Goal: Information Seeking & Learning: Learn about a topic

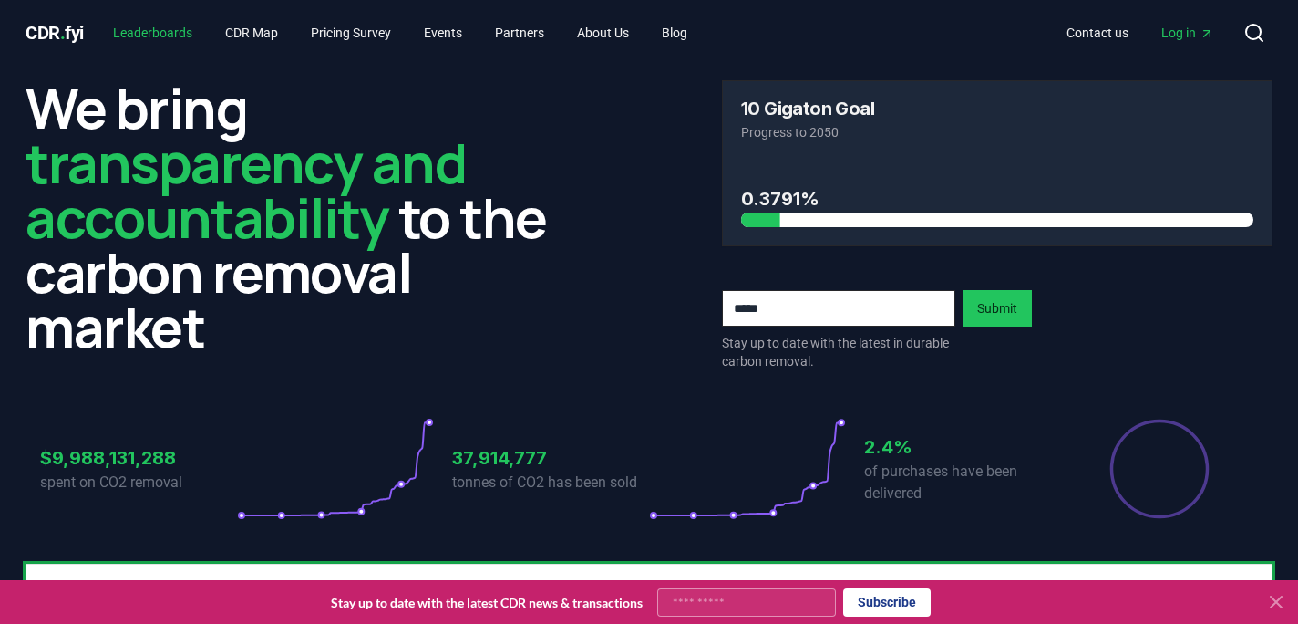
click at [181, 34] on link "Leaderboards" at bounding box center [152, 32] width 108 height 33
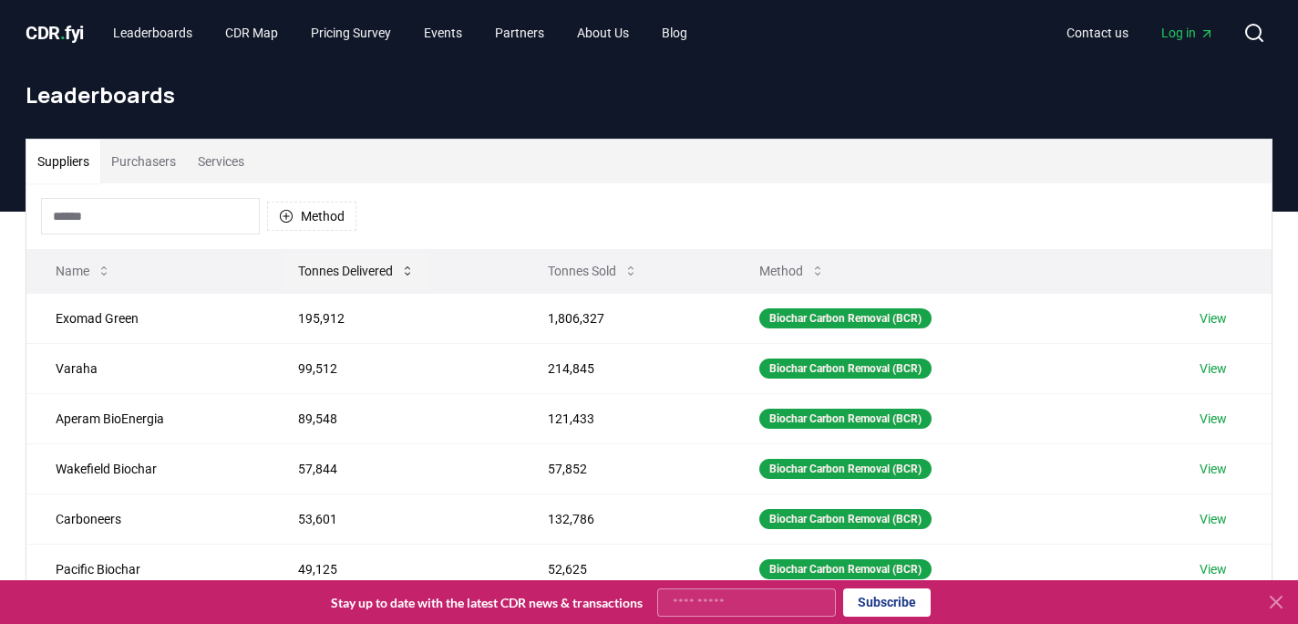
click at [378, 269] on button "Tonnes Delivered" at bounding box center [357, 271] width 146 height 36
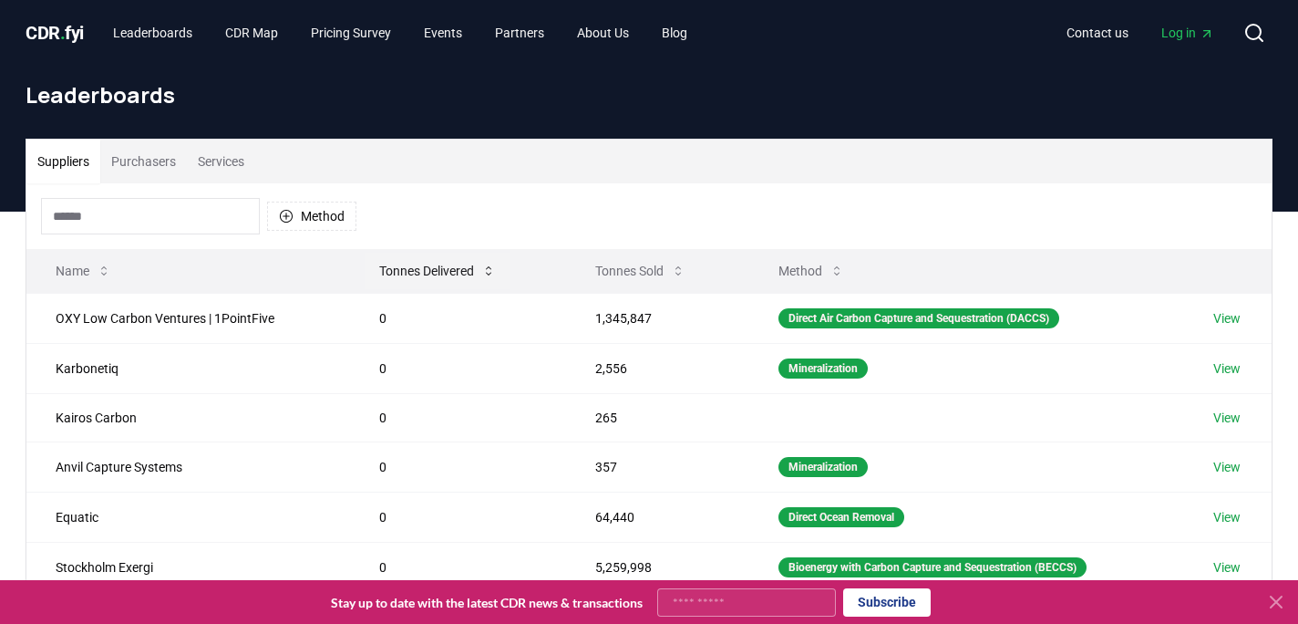
click at [453, 276] on button "Tonnes Delivered" at bounding box center [438, 271] width 146 height 36
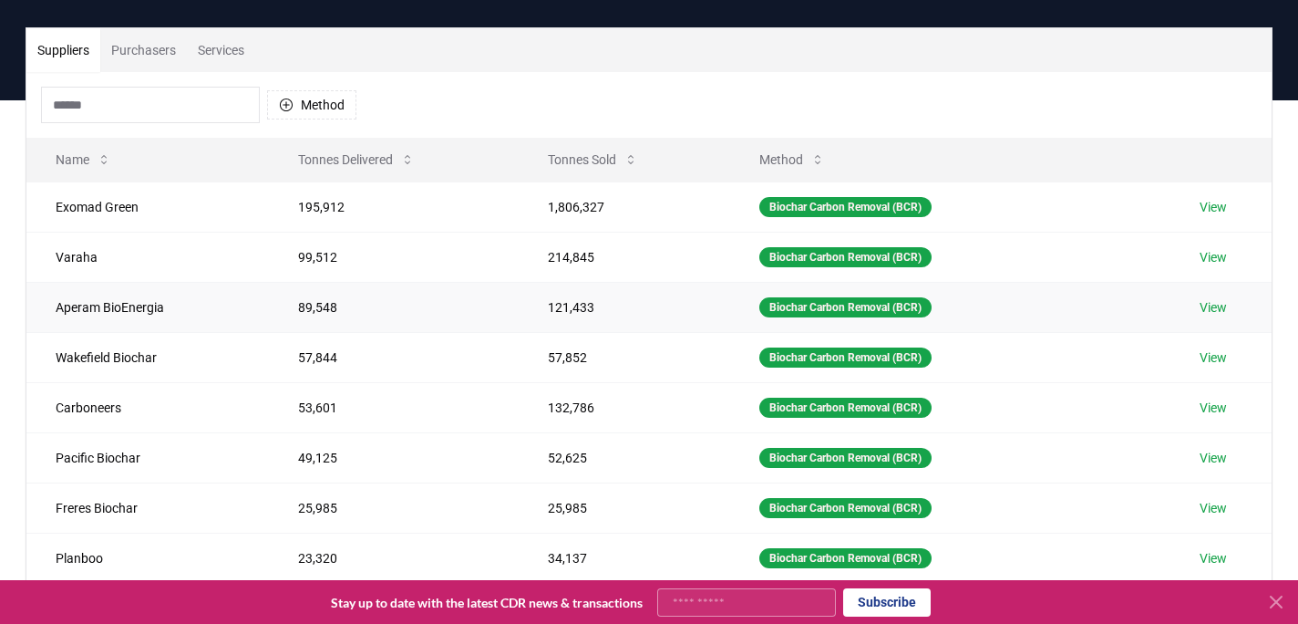
scroll to position [276, 0]
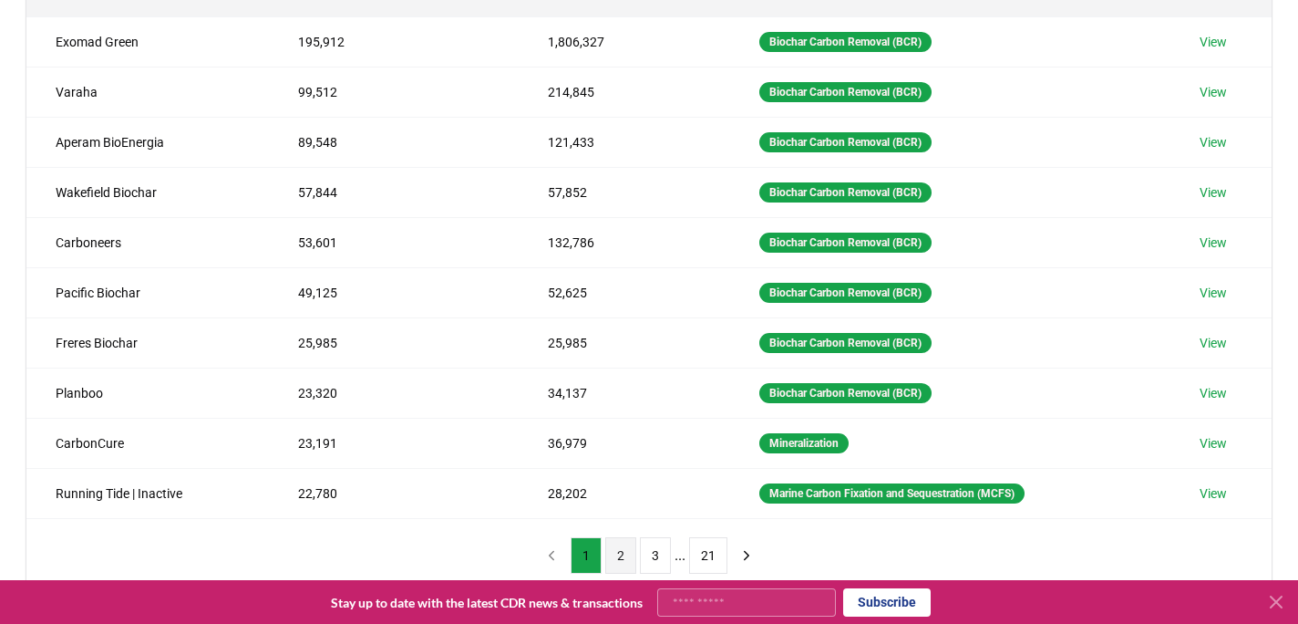
click at [619, 556] on button "2" at bounding box center [620, 555] width 31 height 36
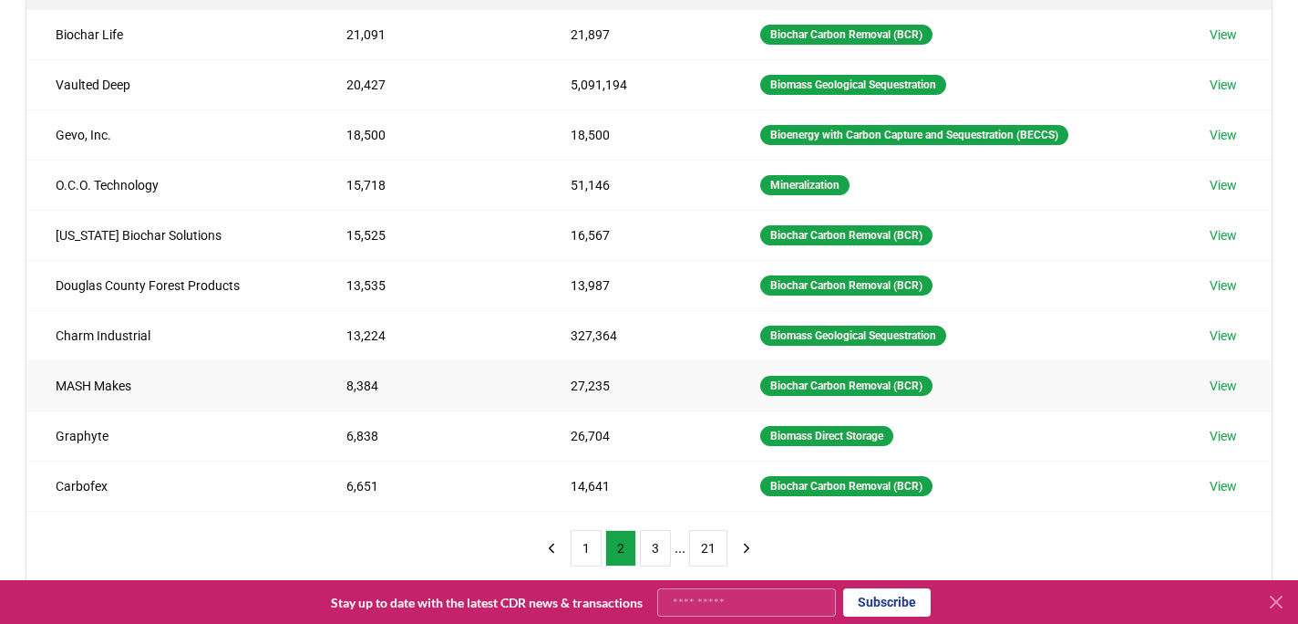
scroll to position [290, 0]
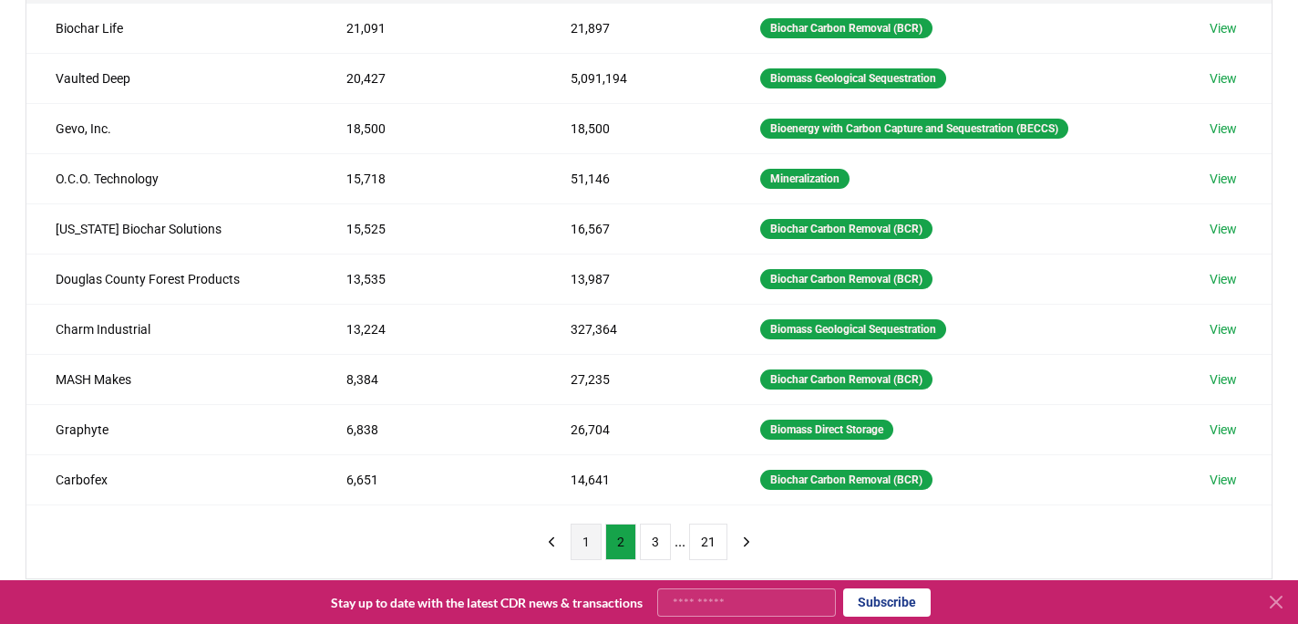
click at [588, 545] on button "1" at bounding box center [586, 541] width 31 height 36
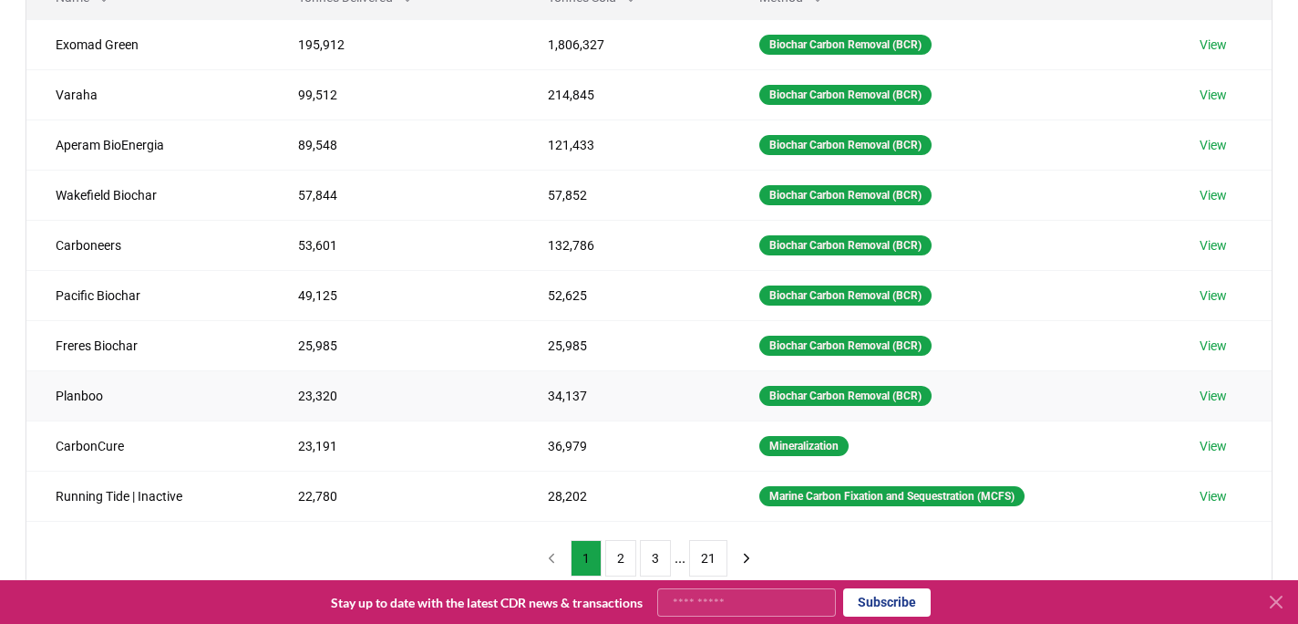
scroll to position [289, 0]
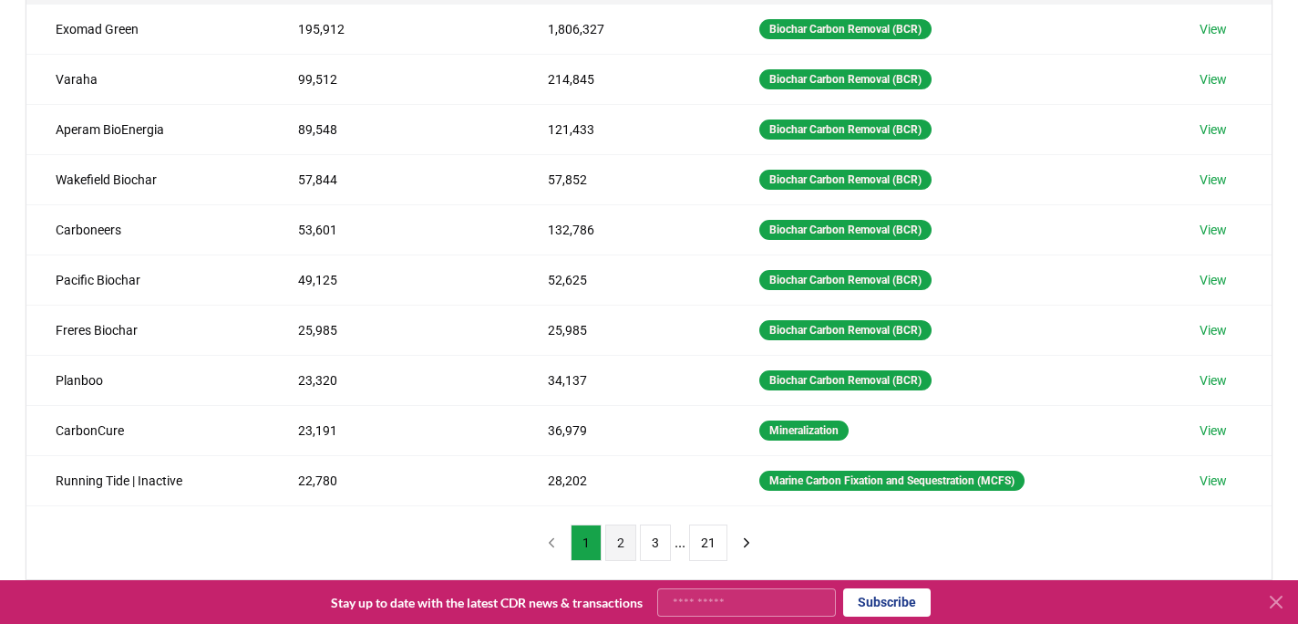
click at [616, 541] on button "2" at bounding box center [620, 542] width 31 height 36
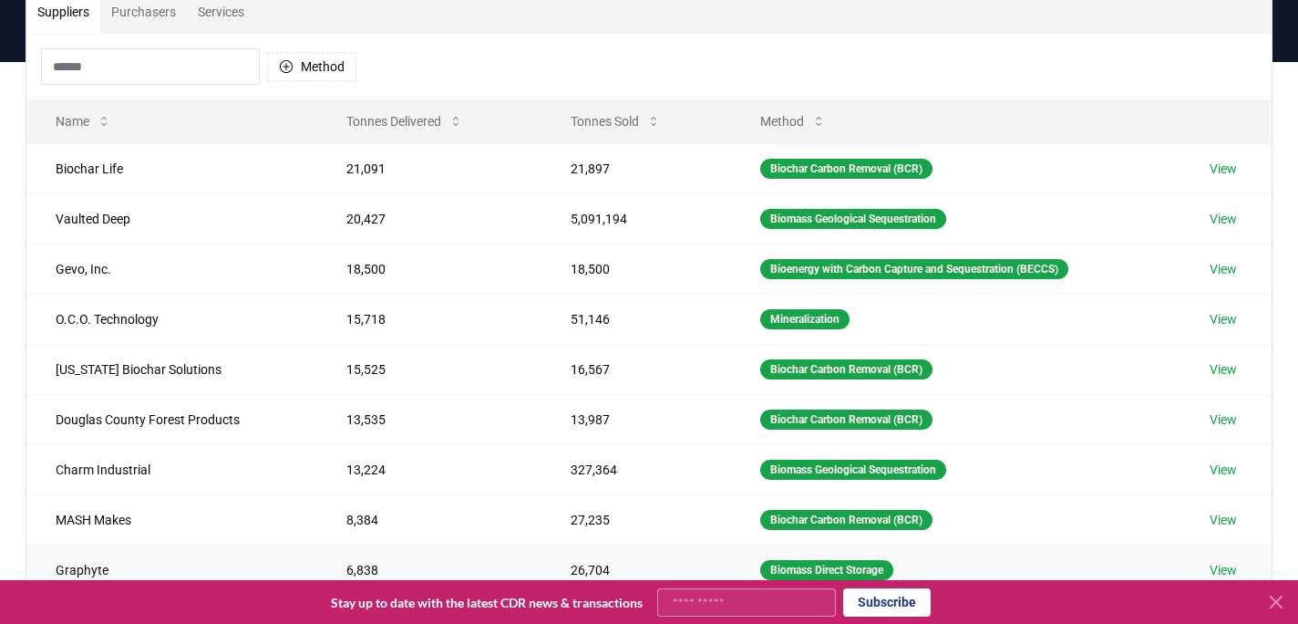
scroll to position [212, 0]
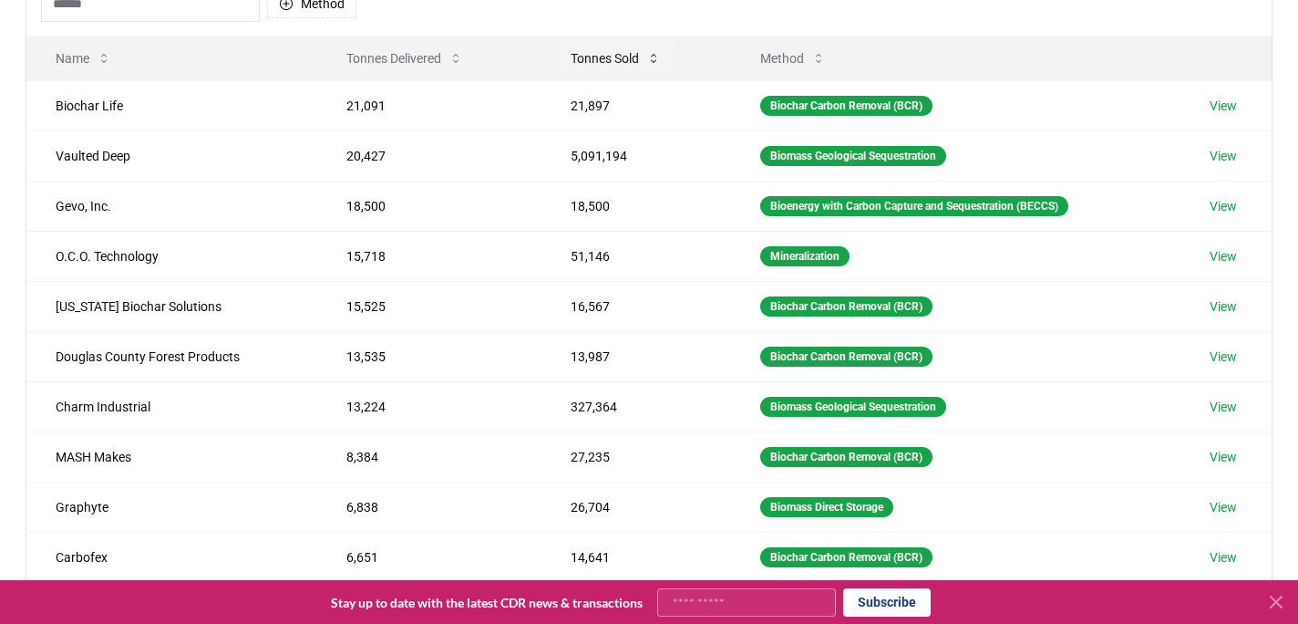
click at [602, 65] on button "Tonnes Sold" at bounding box center [615, 58] width 119 height 36
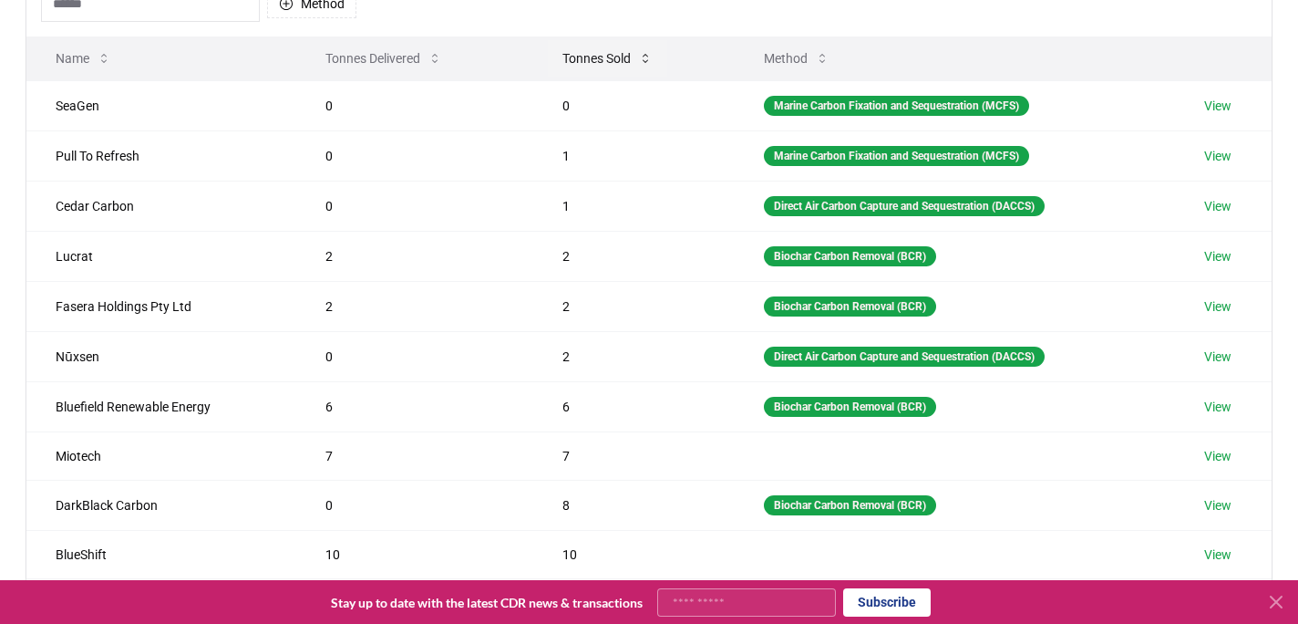
click at [602, 65] on button "Tonnes Sold" at bounding box center [607, 58] width 119 height 36
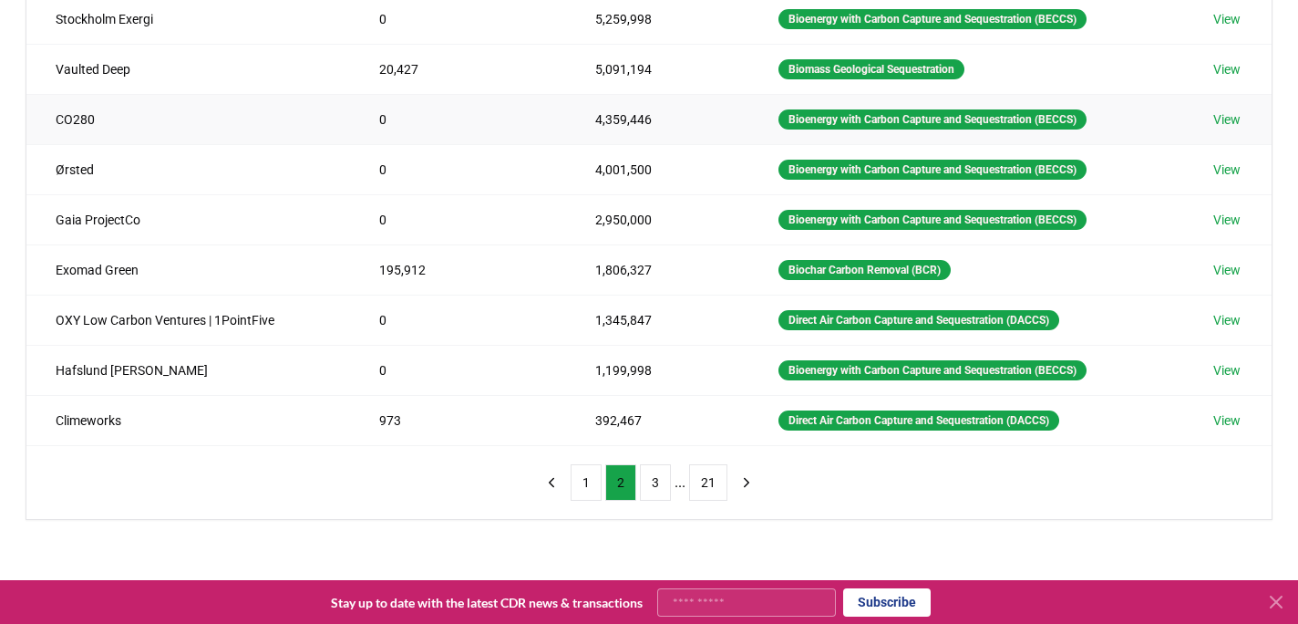
scroll to position [356, 0]
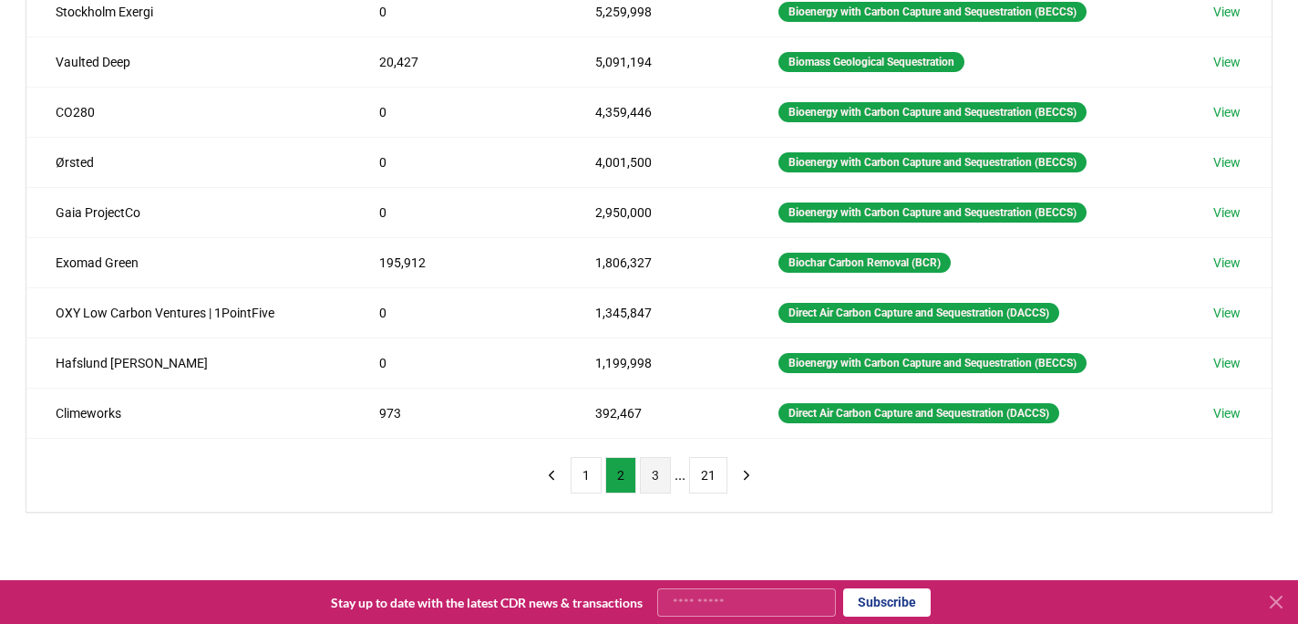
click at [653, 480] on button "3" at bounding box center [655, 475] width 31 height 36
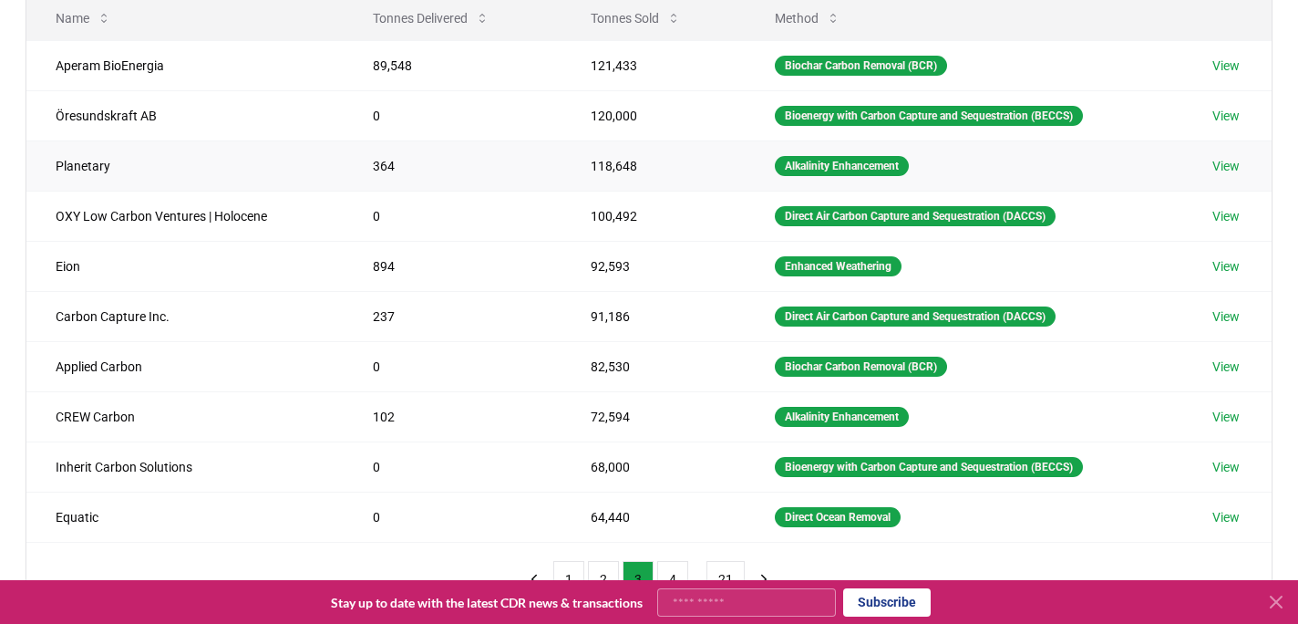
scroll to position [209, 0]
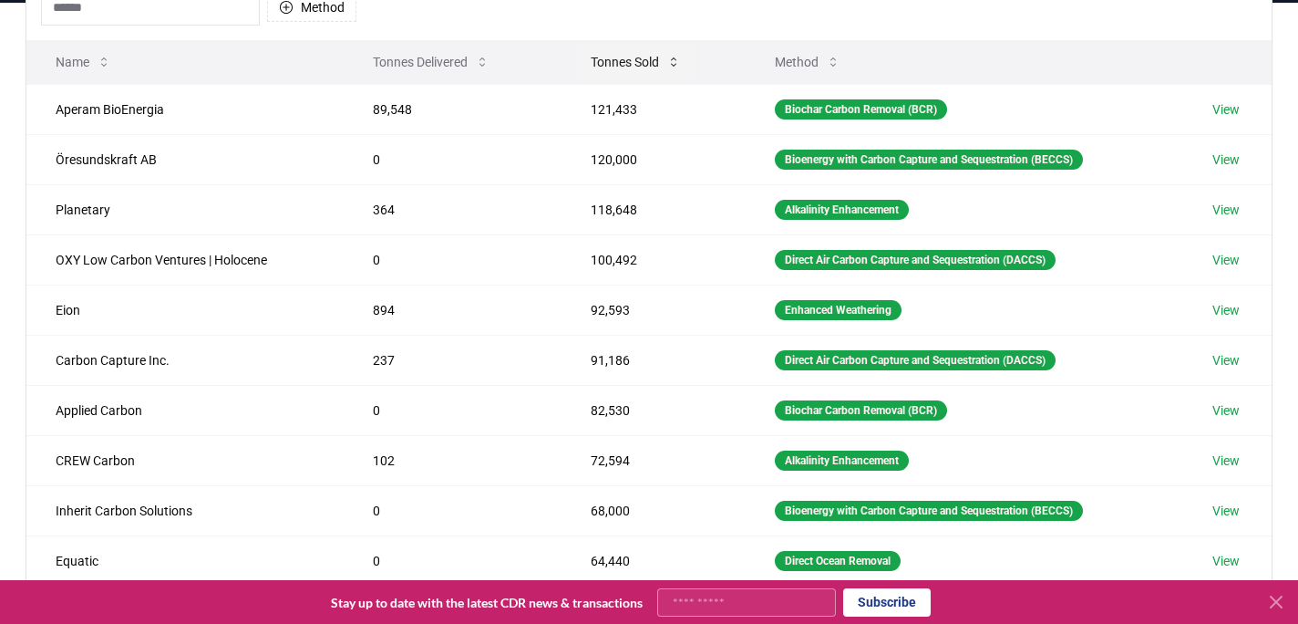
click at [622, 72] on button "Tonnes Sold" at bounding box center [635, 62] width 119 height 36
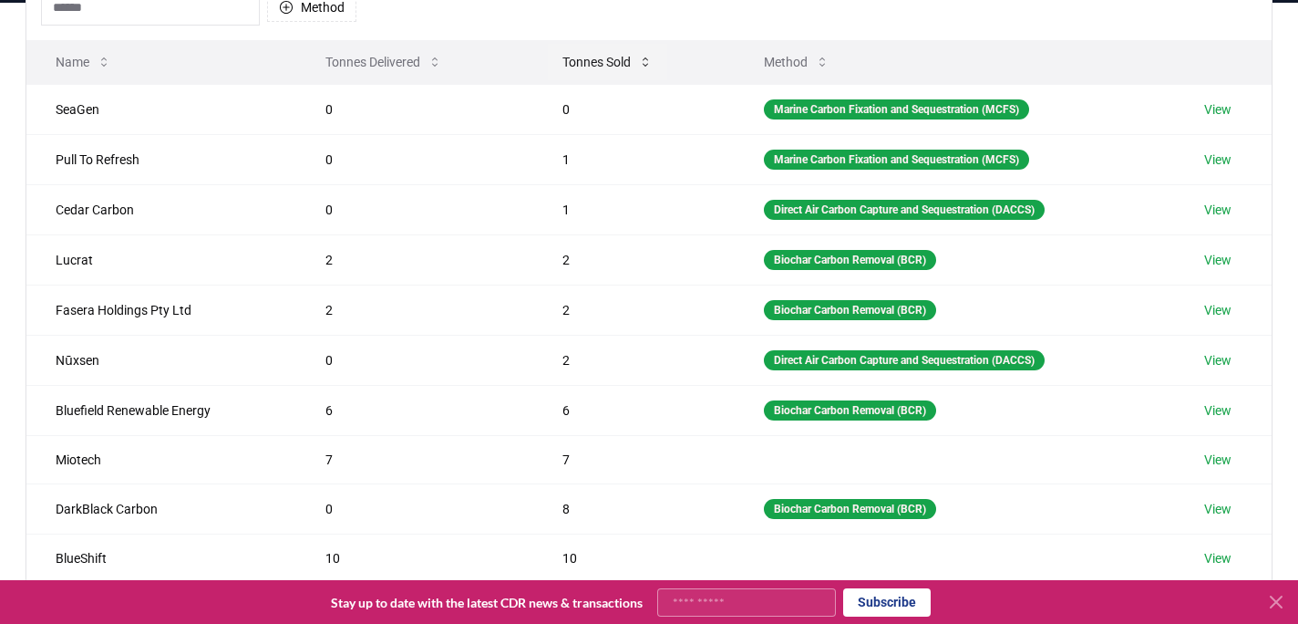
click at [600, 65] on button "Tonnes Sold" at bounding box center [607, 62] width 119 height 36
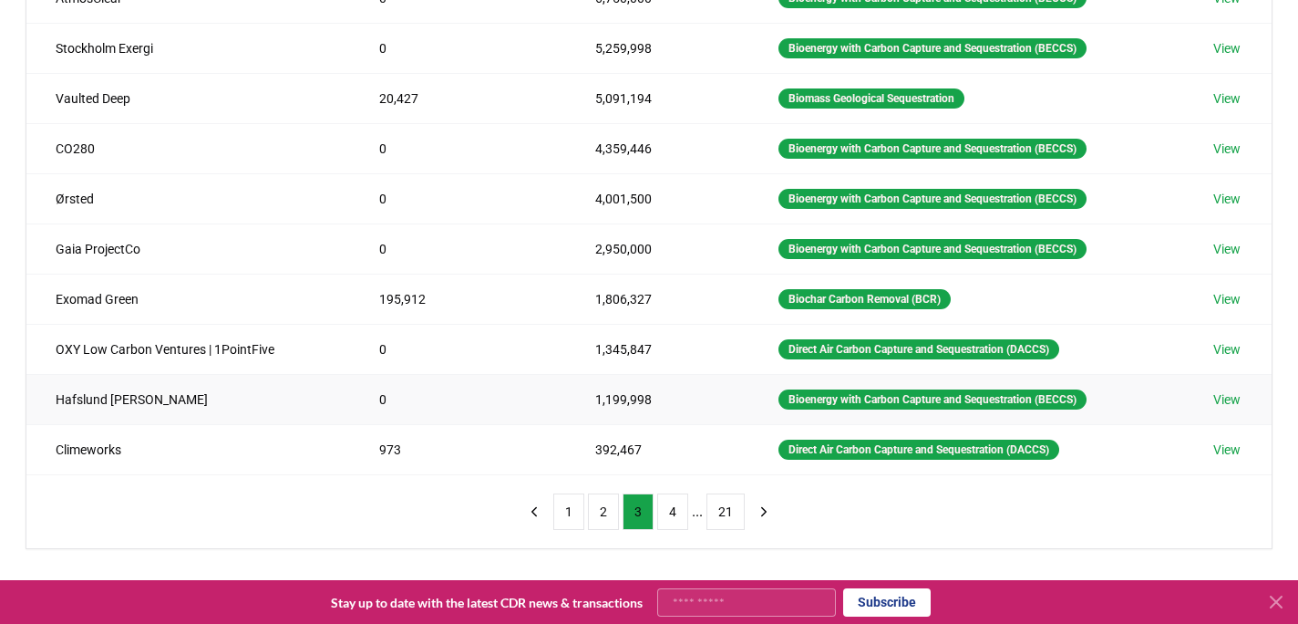
scroll to position [325, 0]
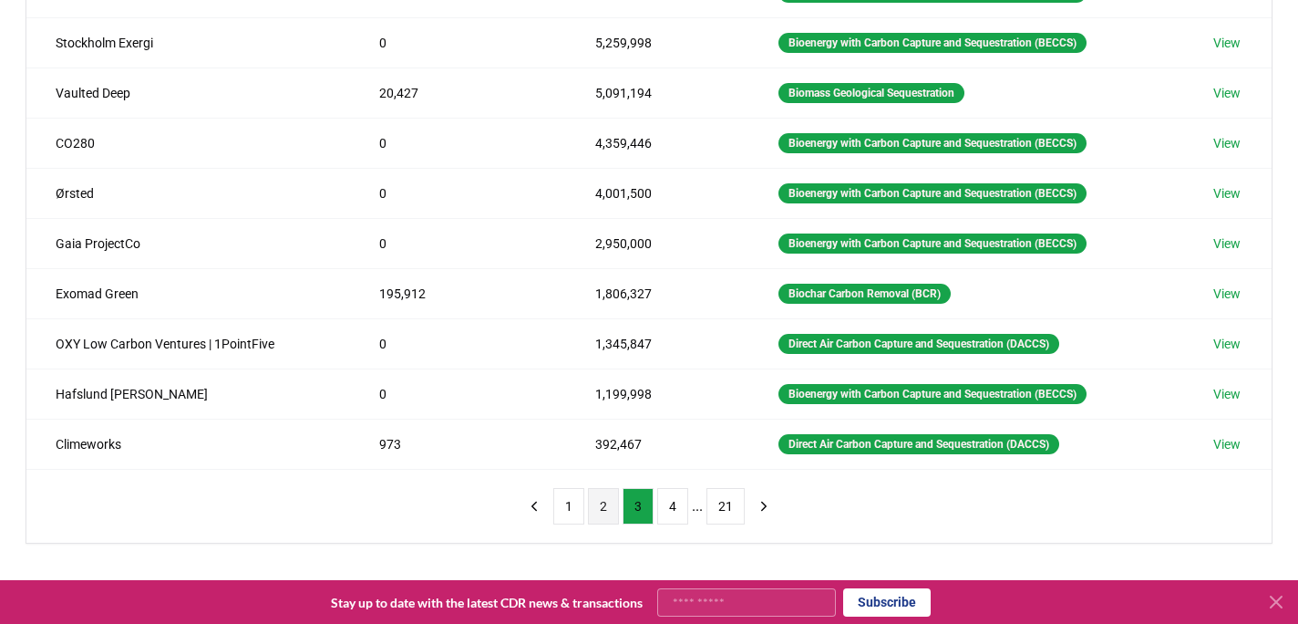
click at [609, 499] on button "2" at bounding box center [603, 506] width 31 height 36
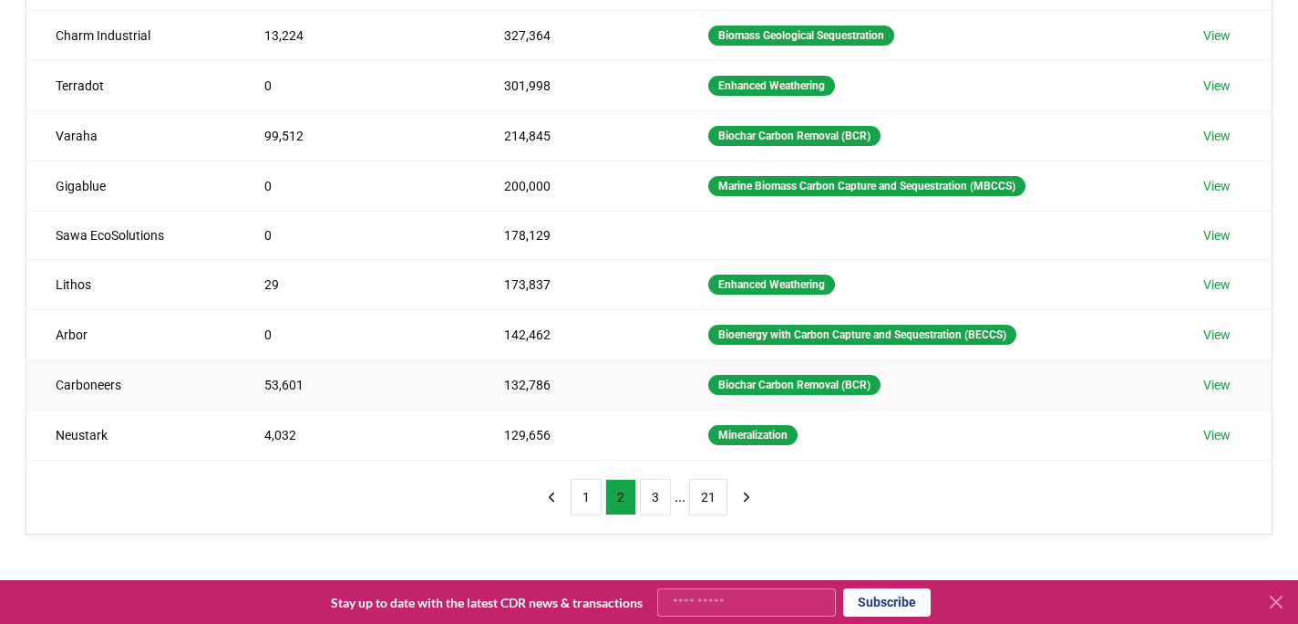
scroll to position [336, 0]
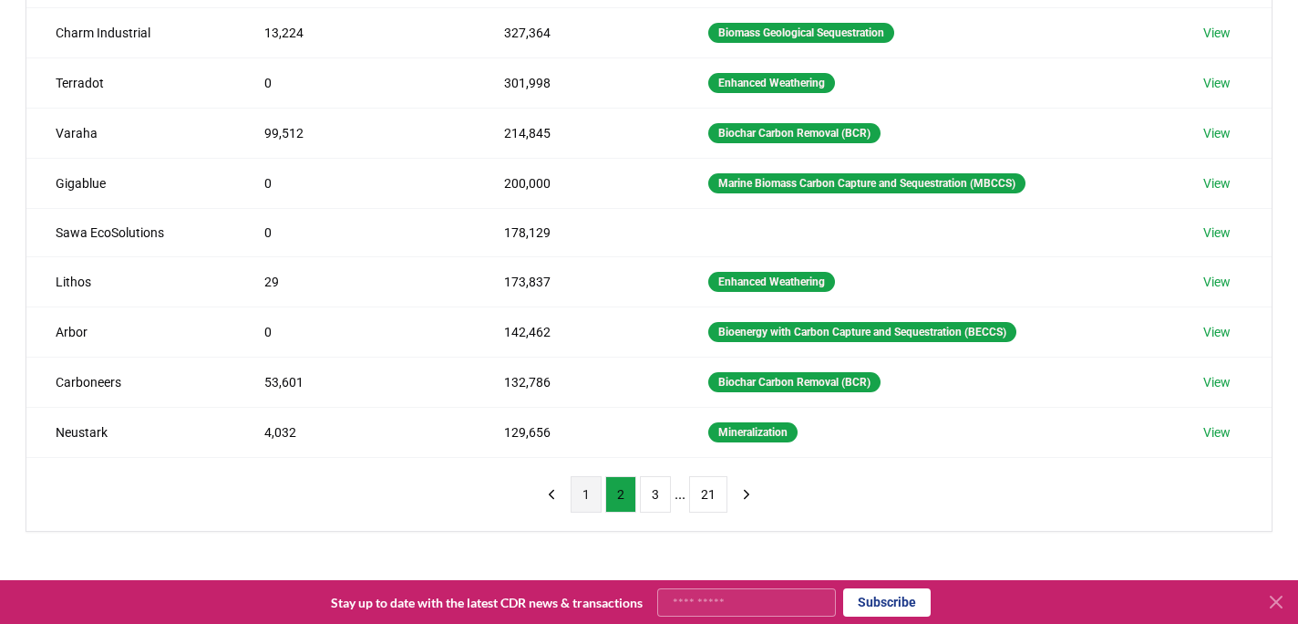
click at [580, 495] on button "1" at bounding box center [586, 494] width 31 height 36
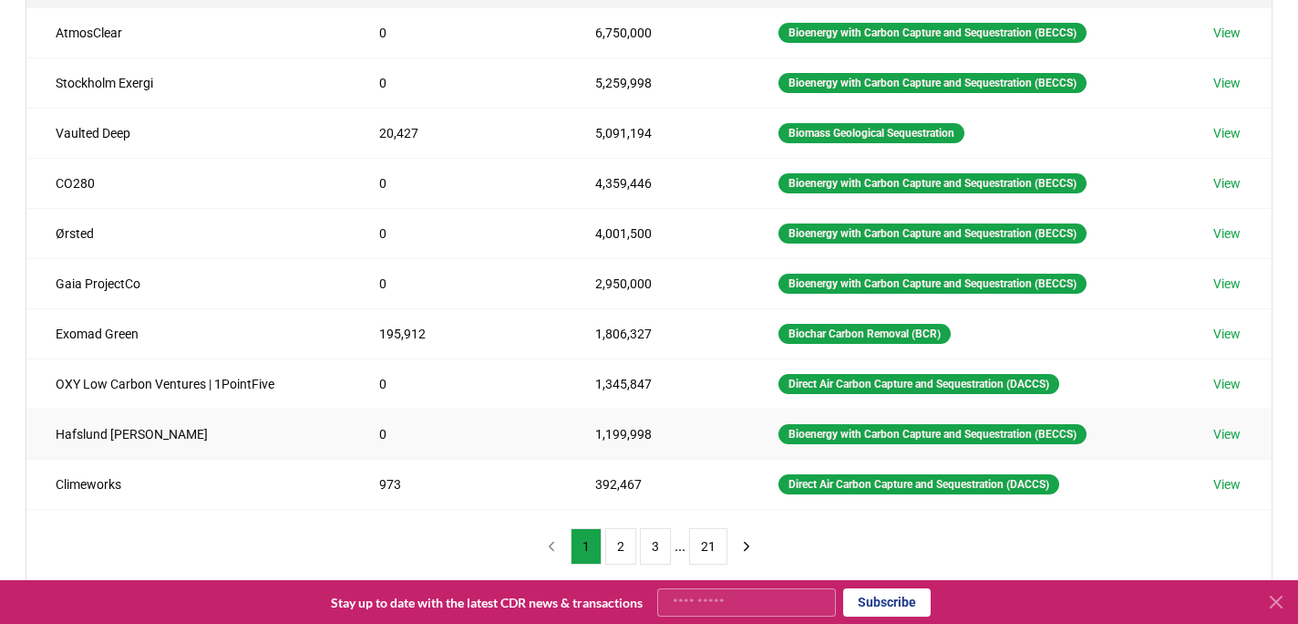
scroll to position [296, 0]
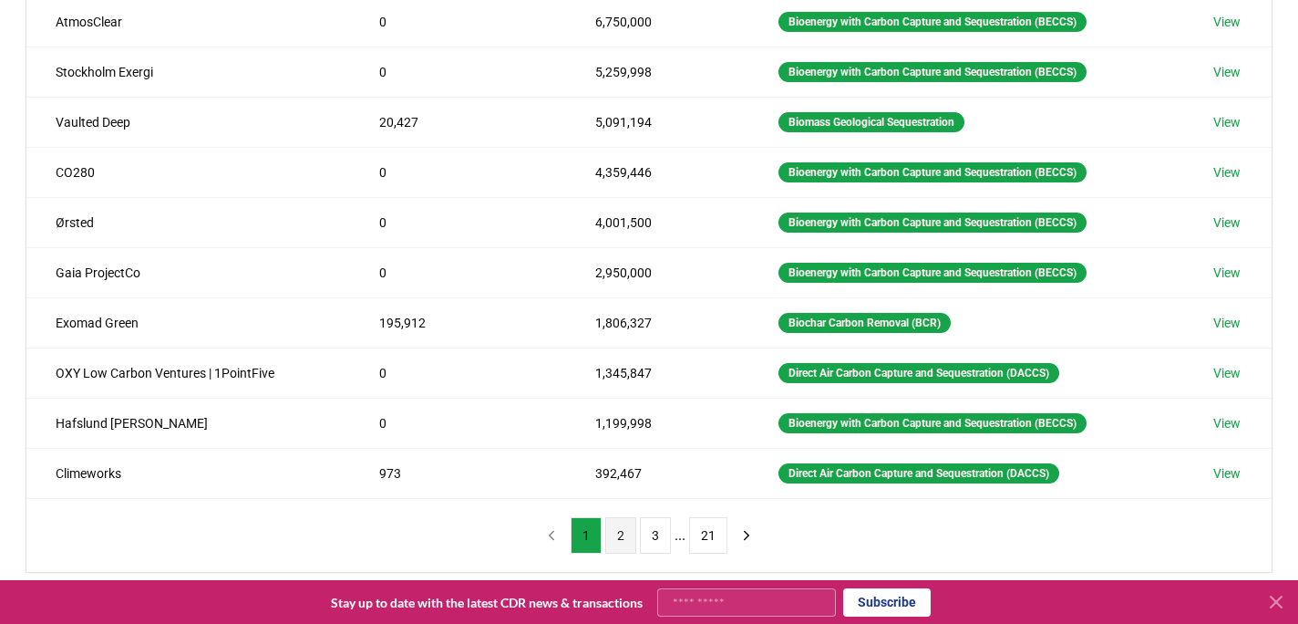
click at [616, 534] on button "2" at bounding box center [620, 535] width 31 height 36
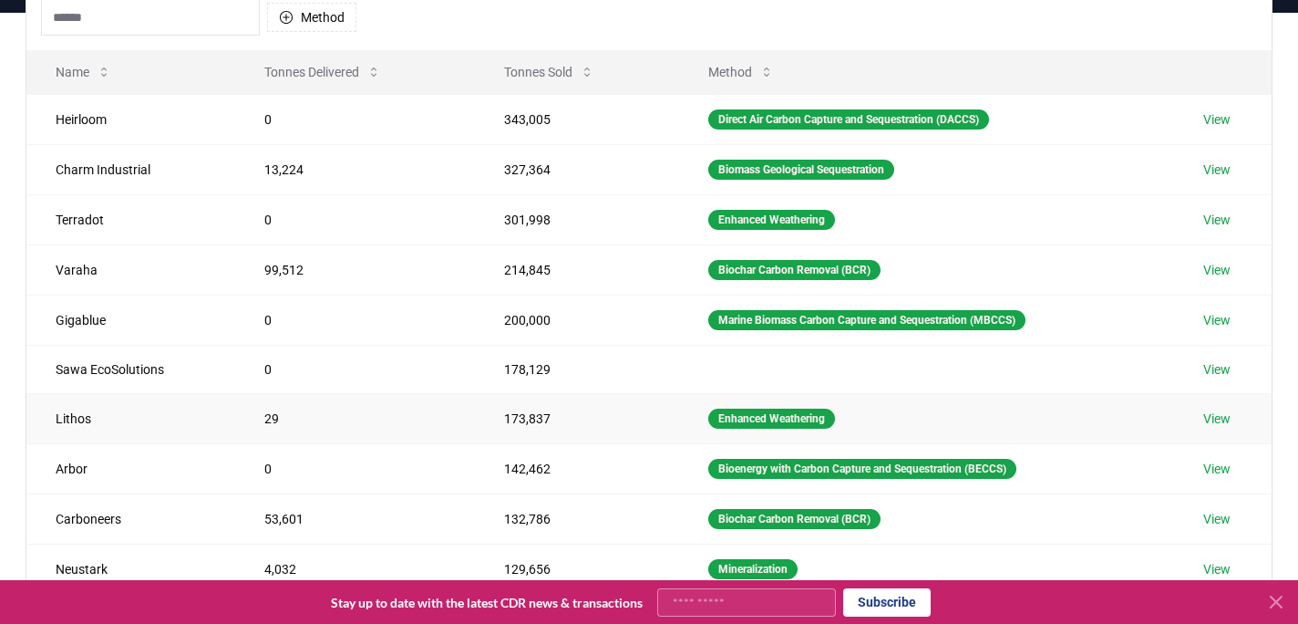
scroll to position [356, 0]
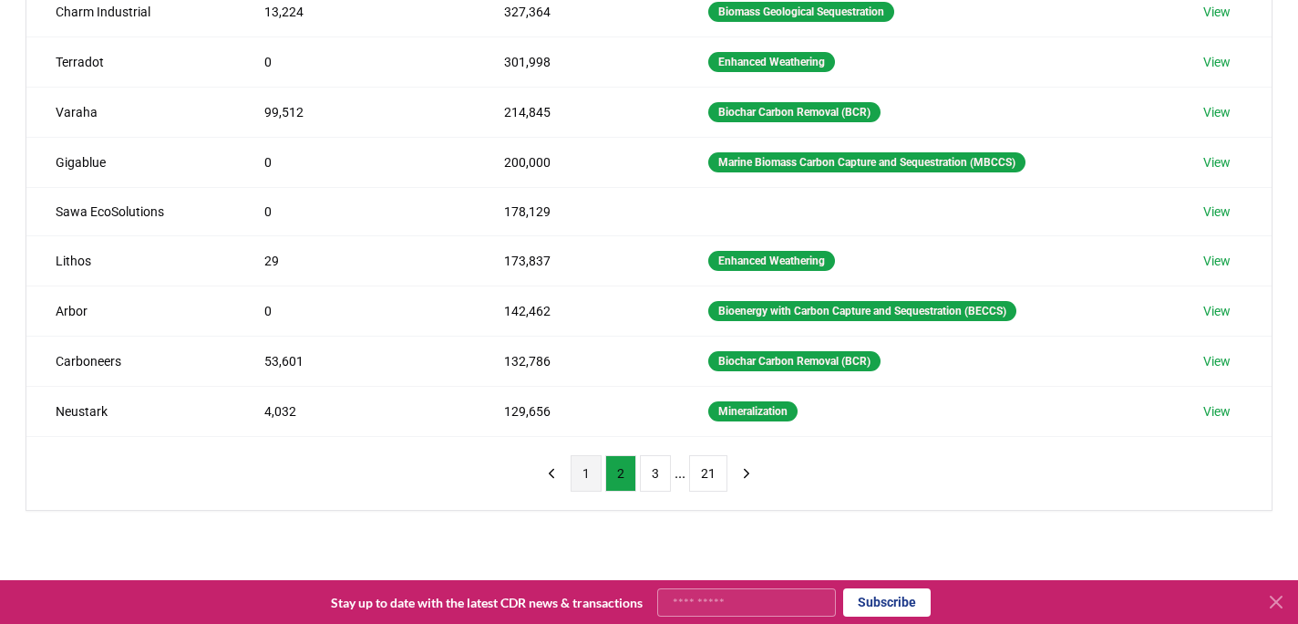
click at [593, 479] on button "1" at bounding box center [586, 473] width 31 height 36
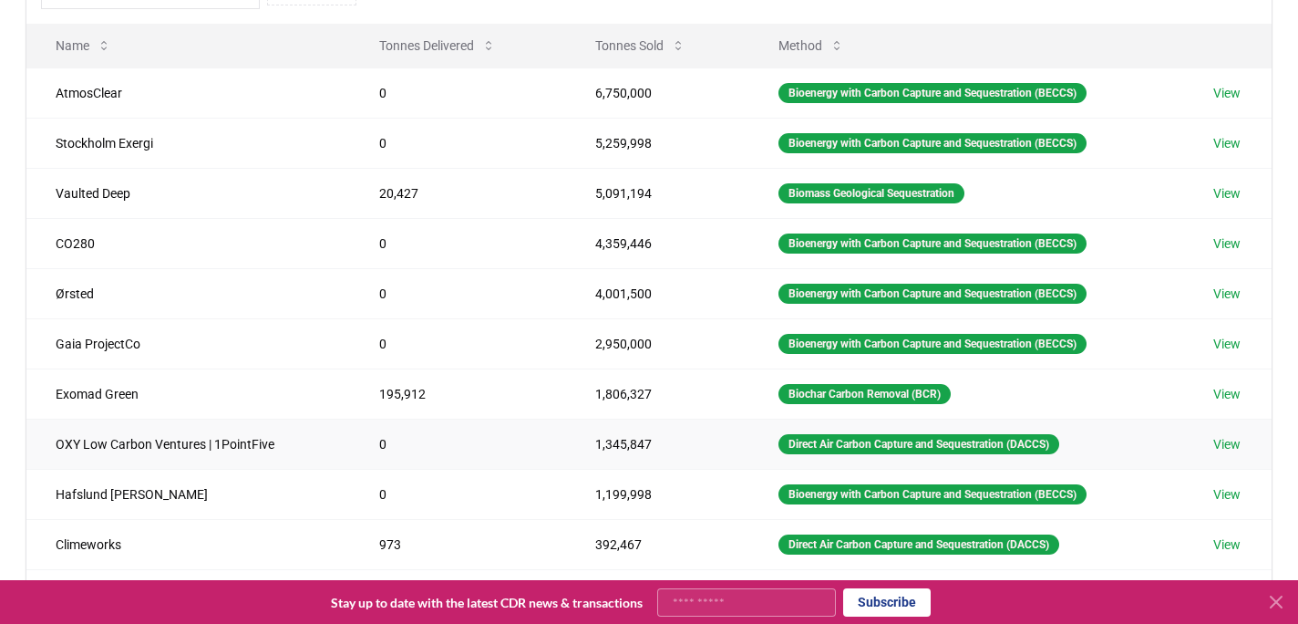
scroll to position [302, 0]
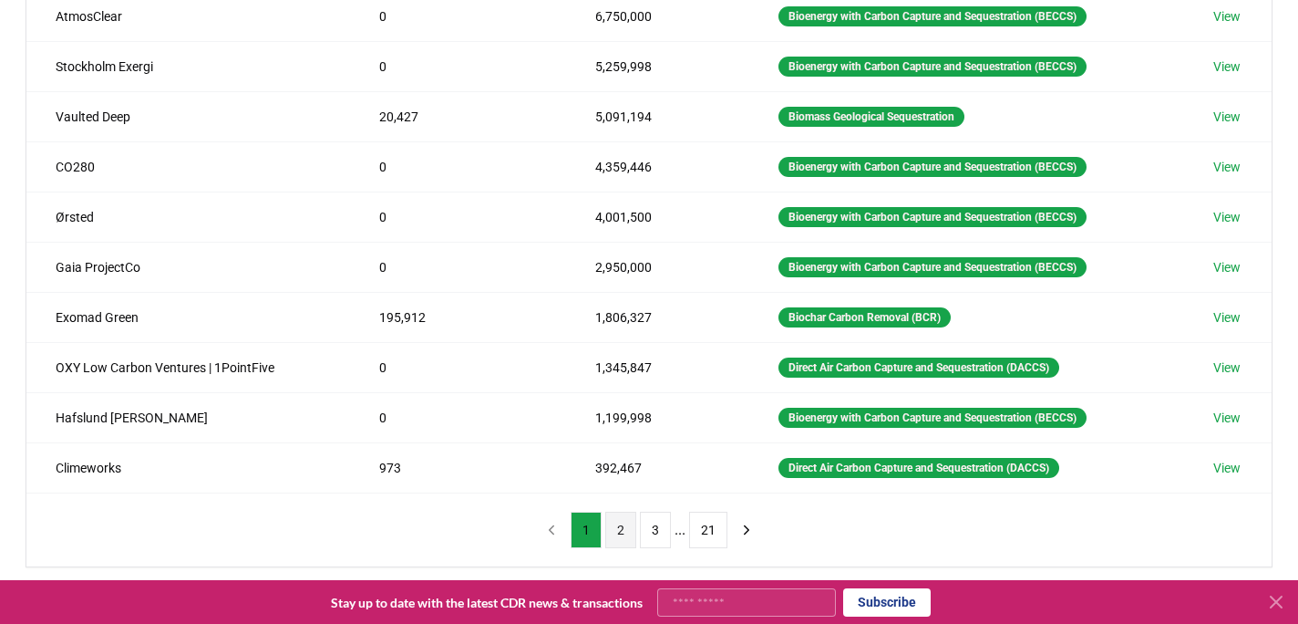
click at [617, 534] on button "2" at bounding box center [620, 529] width 31 height 36
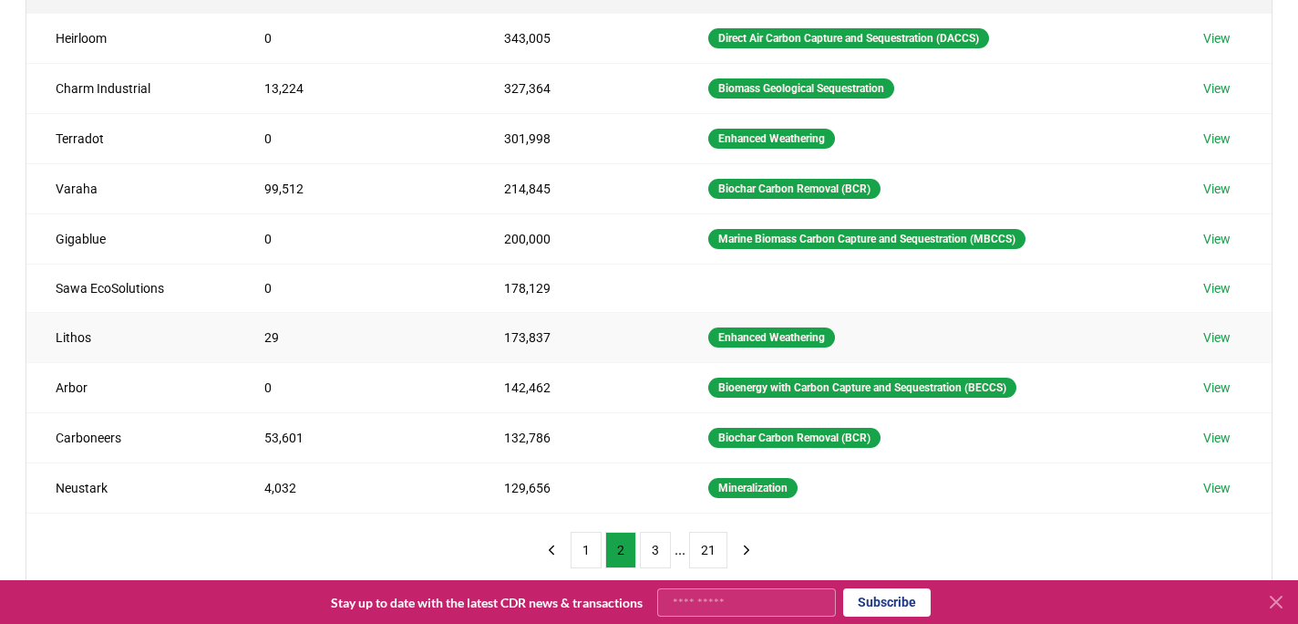
scroll to position [282, 0]
